Goal: Task Accomplishment & Management: Complete application form

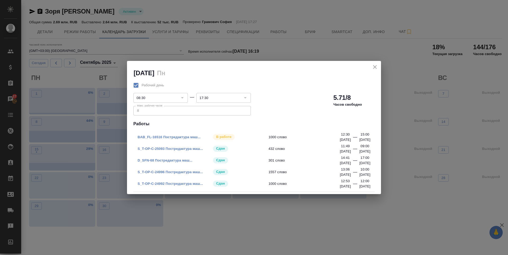
click at [376, 68] on icon "close" at bounding box center [375, 67] width 4 height 4
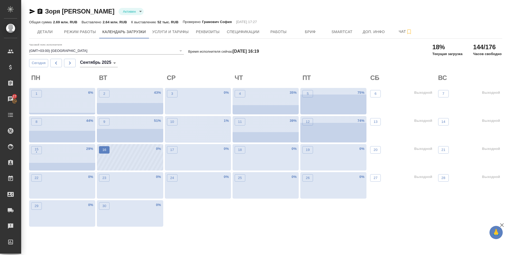
click at [106, 150] on p "16" at bounding box center [104, 149] width 4 height 5
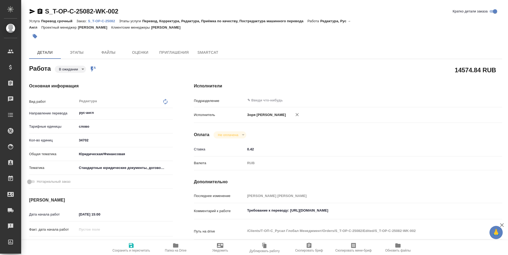
type textarea "x"
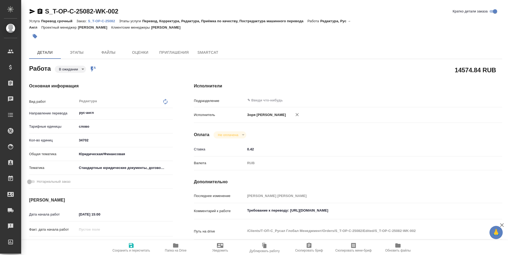
type textarea "x"
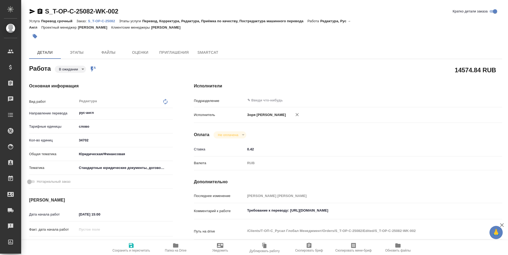
type textarea "x"
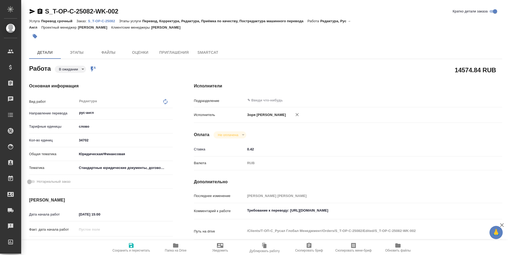
type textarea "x"
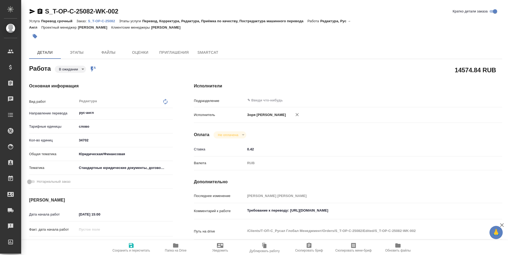
type textarea "x"
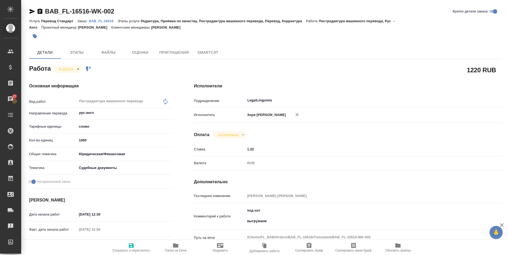
click at [143, 245] on span "Сохранить и пересчитать" at bounding box center [131, 247] width 38 height 10
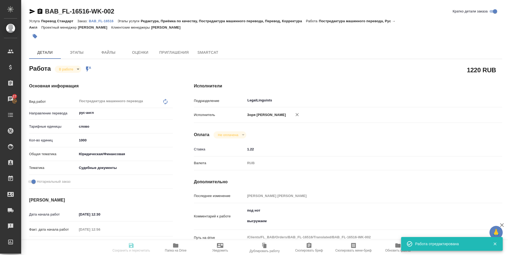
type input "inProgress"
type input "рус-англ"
type input "5a8b1489cc6b4906c91bfd90"
type input "1000"
type input "yr-fn"
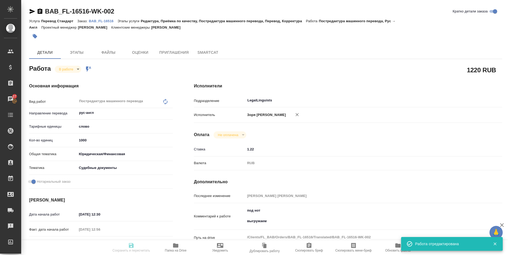
type input "5a8b8b956a9677013d343d23"
checkbox input "true"
type input "[DATE] 12:30"
type input "[DATE] 12:56"
type input "[DATE] 15:00"
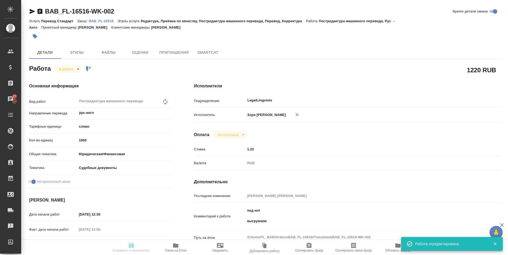
type input "[DATE] 18:00"
type input "LegalLinguists"
type input "notPayed"
type input "1.22"
type input "RUB"
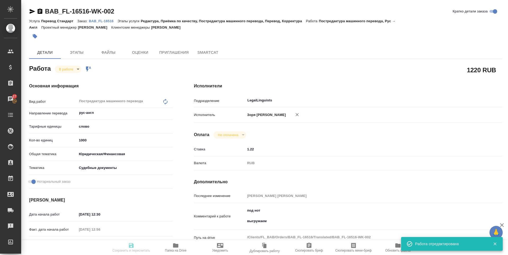
type input "[PERSON_NAME] [PERSON_NAME]"
type input "BAB_FL-16516"
type input "Перевод Стандарт"
type input "Редактура, Приёмка по качеству, Постредактура машинного перевода, Перевод, Корр…"
type input "[PERSON_NAME]"
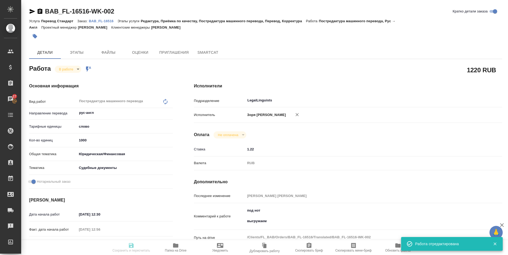
type input "/Clients/FL_BAB/Orders/BAB_FL-16516"
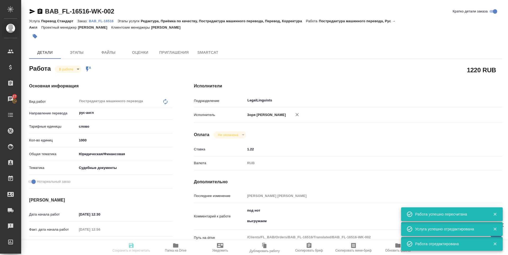
type input "inProgress"
type input "рус-англ"
type input "5a8b1489cc6b4906c91bfd90"
type input "0"
type input "yr-fn"
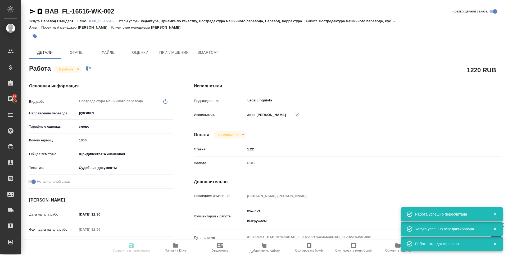
type input "5a8b8b956a9677013d343d23"
checkbox input "true"
type input "[DATE] 12:30"
type input "[DATE] 12:56"
type input "[DATE] 15:00"
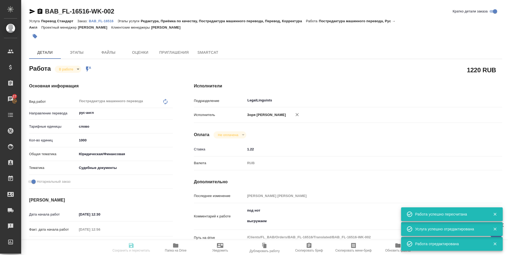
type input "[DATE] 18:00"
type input "LegalLinguists"
type input "notPayed"
type input "1.22"
type input "RUB"
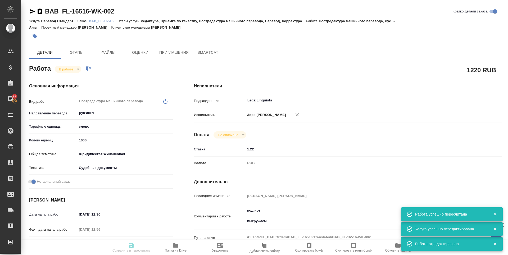
type input "[PERSON_NAME] [PERSON_NAME]"
type input "BAB_FL-16516"
type input "Перевод Стандарт"
type input "Редактура, Приёмка по качеству, Постредактура машинного перевода, Перевод, Корр…"
type input "[PERSON_NAME]"
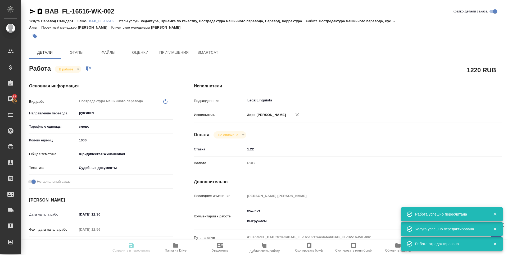
type input "/Clients/FL_BAB/Orders/BAB_FL-16516"
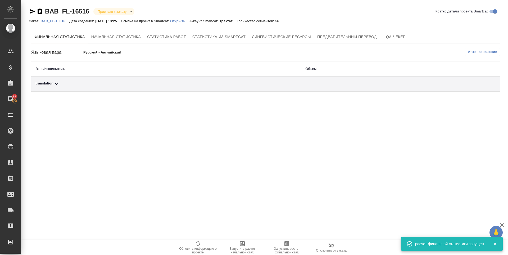
click at [53, 86] on div "translation" at bounding box center [166, 84] width 262 height 6
click at [475, 102] on icon "button" at bounding box center [477, 102] width 5 height 5
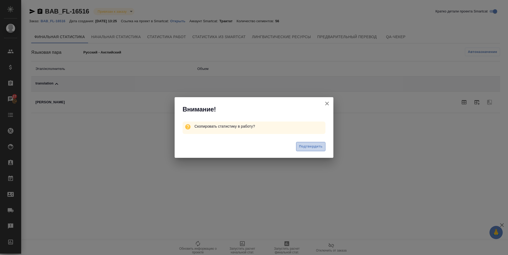
click at [306, 150] on button "Подтвердить" at bounding box center [310, 146] width 29 height 9
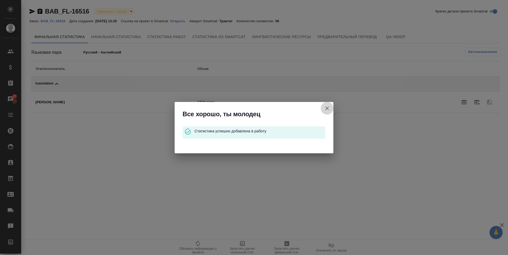
click at [328, 111] on icon "button" at bounding box center [327, 108] width 6 height 6
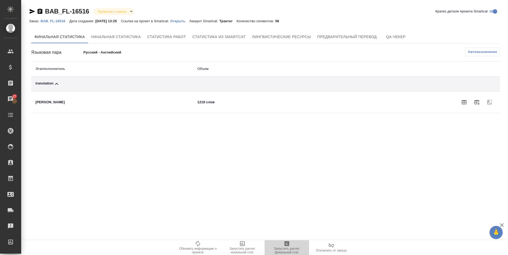
click at [288, 243] on icon "button" at bounding box center [287, 243] width 5 height 5
